Goal: Book appointment/travel/reservation

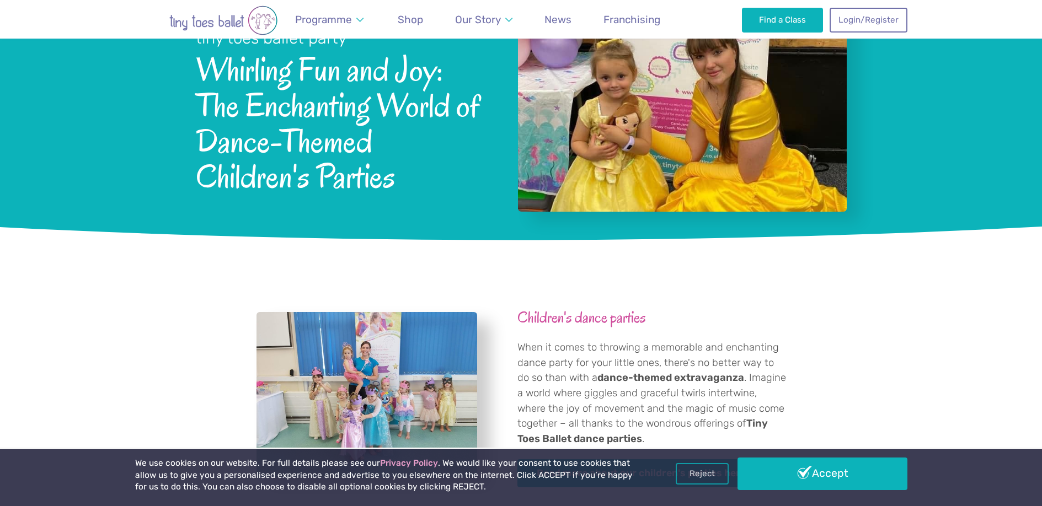
scroll to position [165, 0]
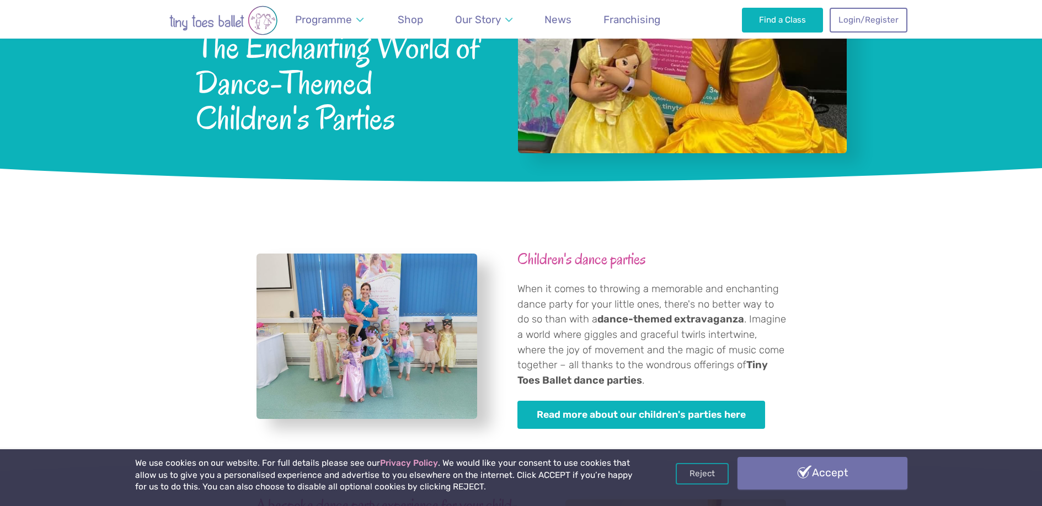
click at [853, 465] on link "Accept" at bounding box center [822, 473] width 170 height 32
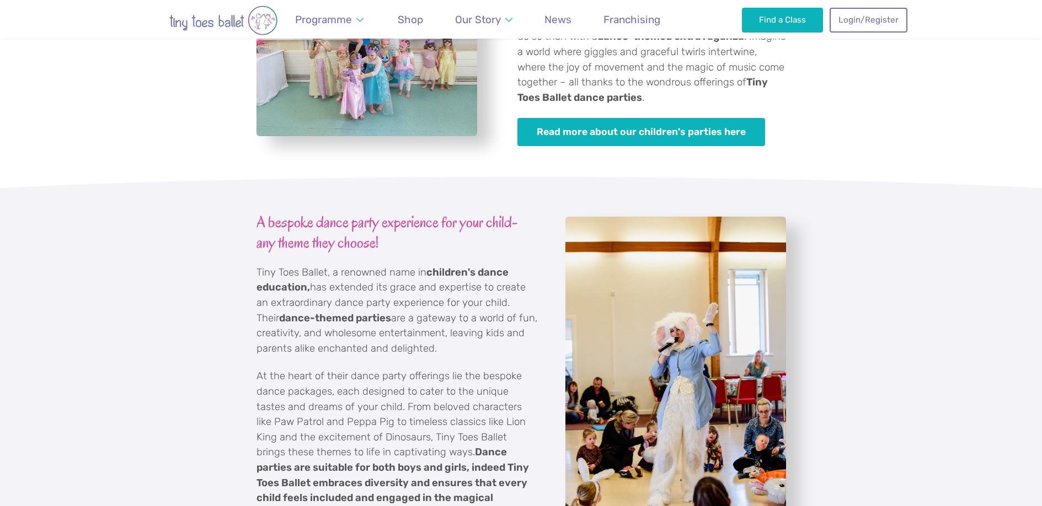
scroll to position [442, 0]
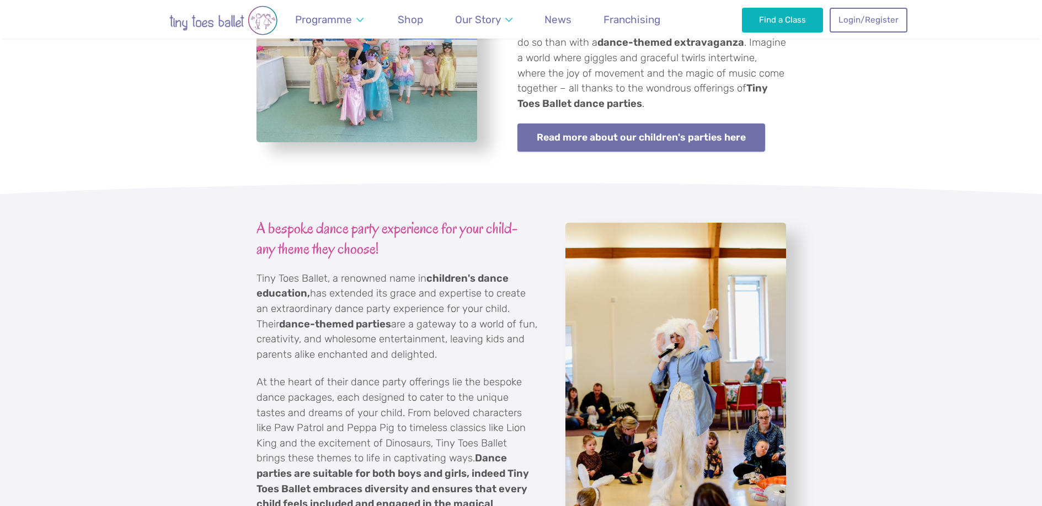
click at [583, 138] on link "Read more about our children's parties here" at bounding box center [641, 138] width 248 height 28
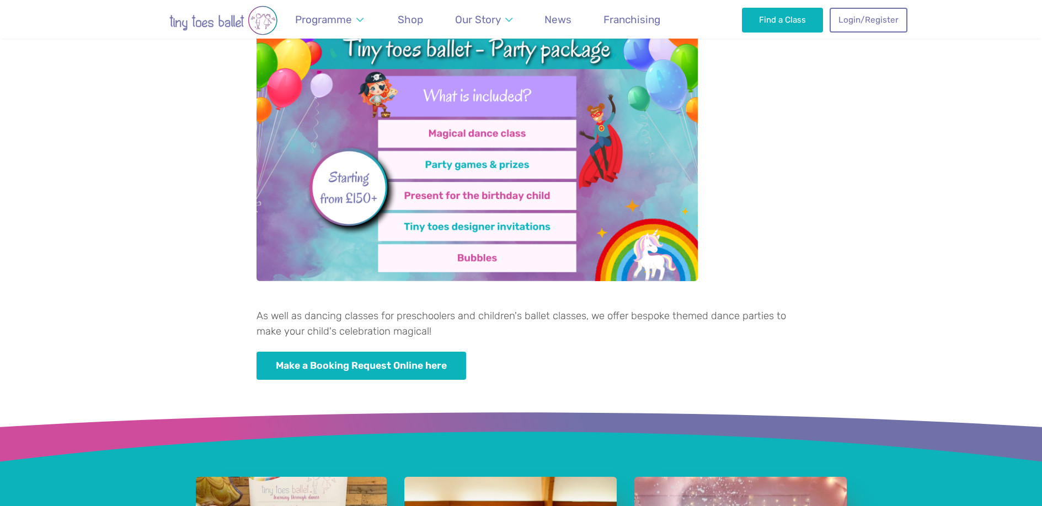
scroll to position [496, 0]
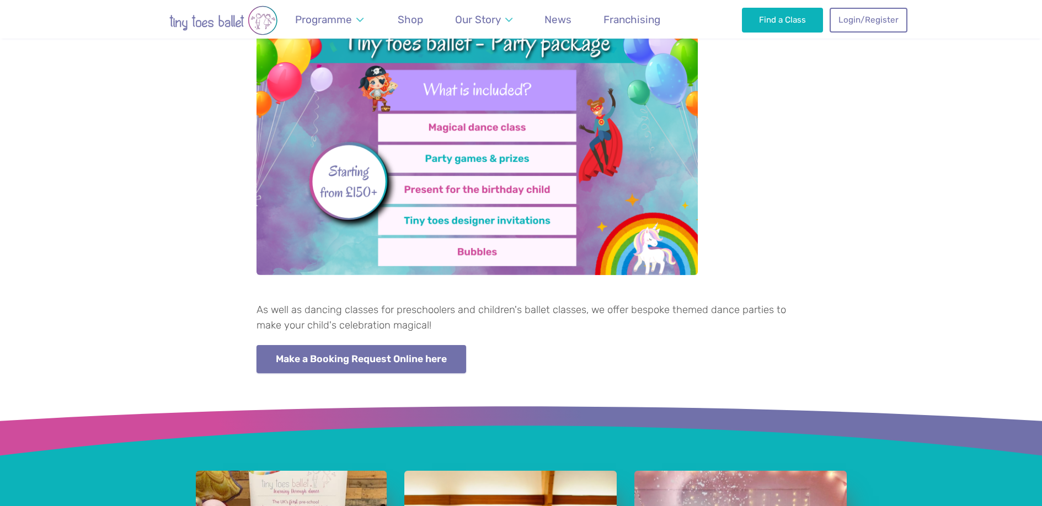
click at [404, 363] on link "Make a Booking Request Online here" at bounding box center [361, 359] width 210 height 28
